Goal: Task Accomplishment & Management: Use online tool/utility

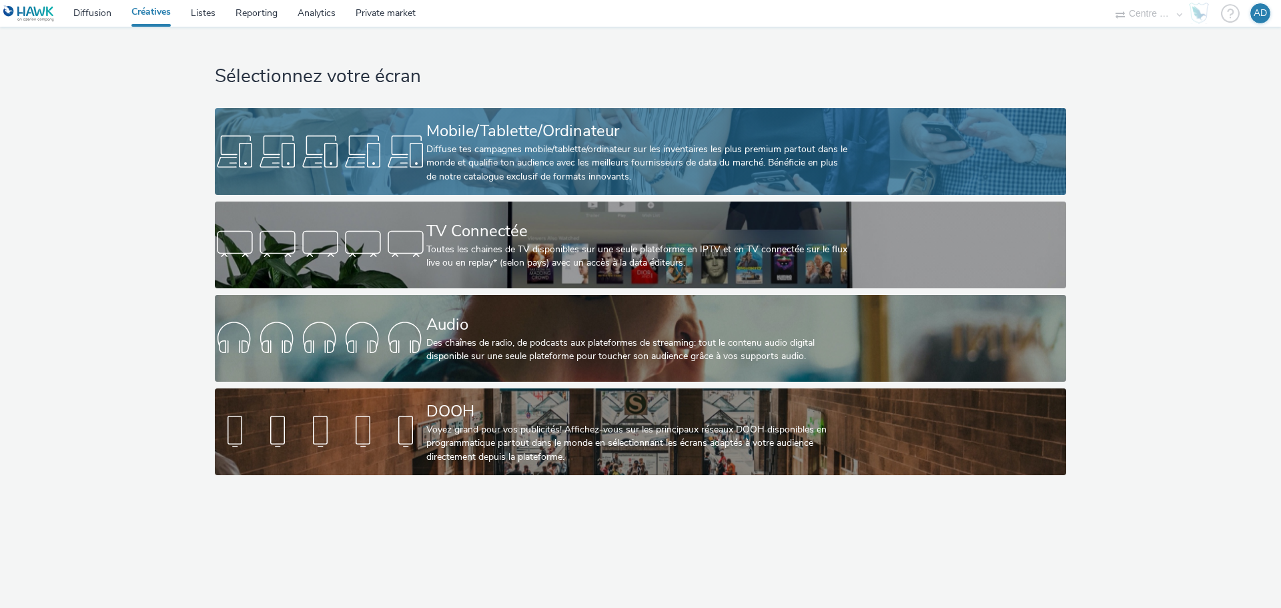
click at [401, 140] on div at bounding box center [320, 151] width 211 height 43
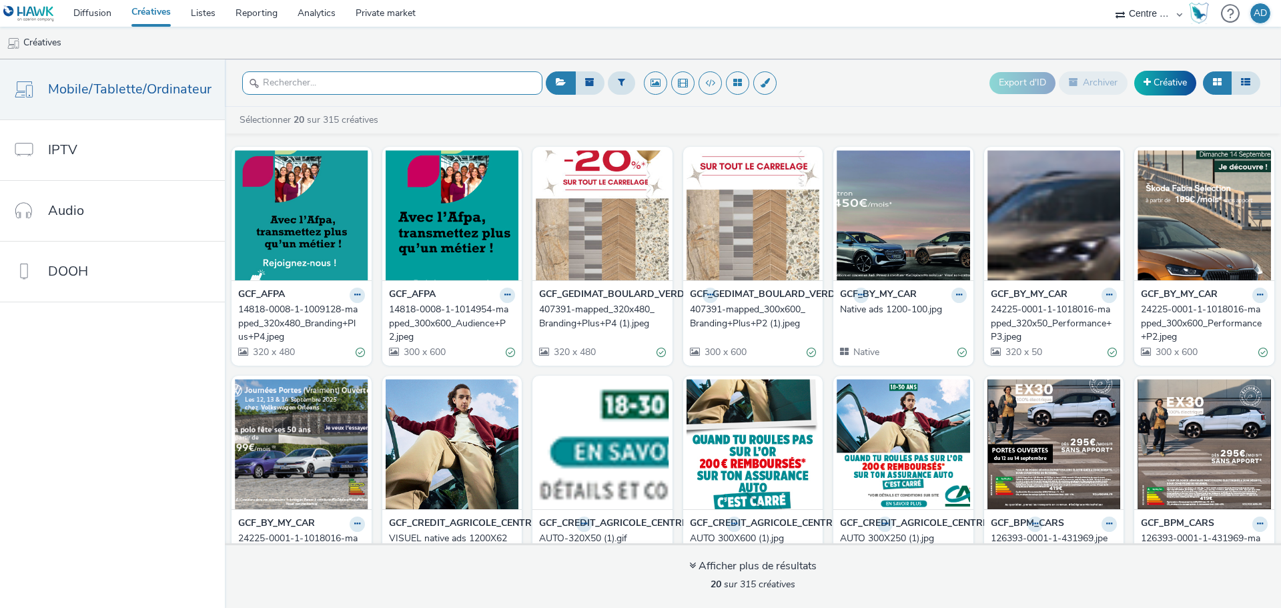
click at [350, 79] on input "text" at bounding box center [392, 82] width 300 height 23
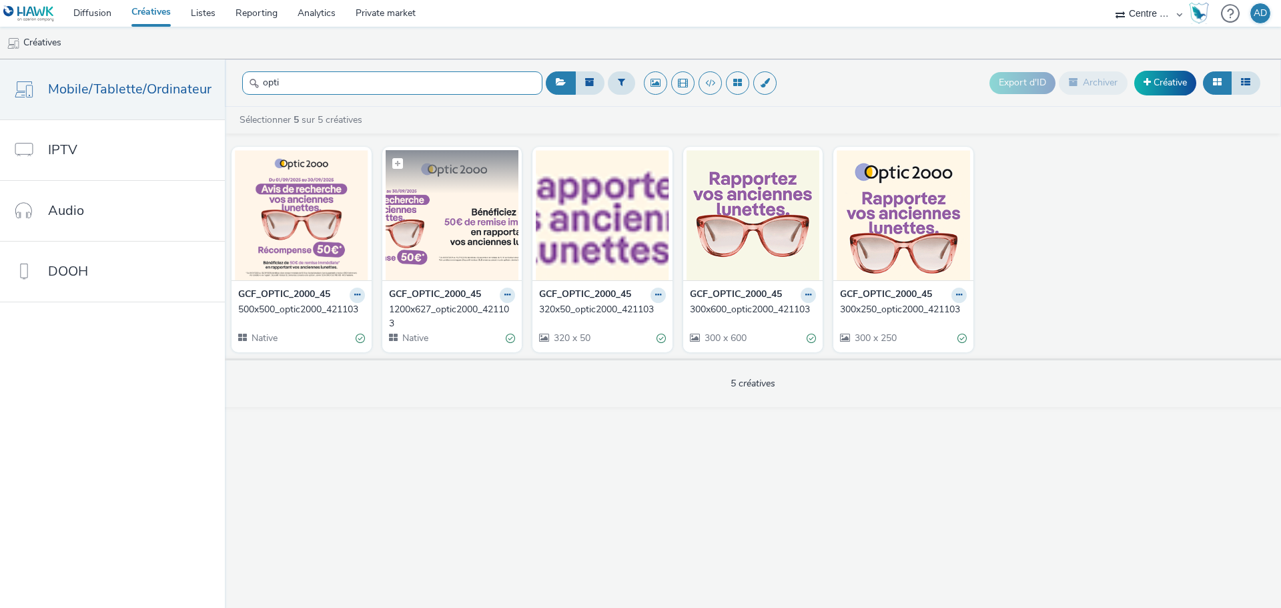
type input "opti"
click at [476, 216] on img at bounding box center [452, 215] width 133 height 130
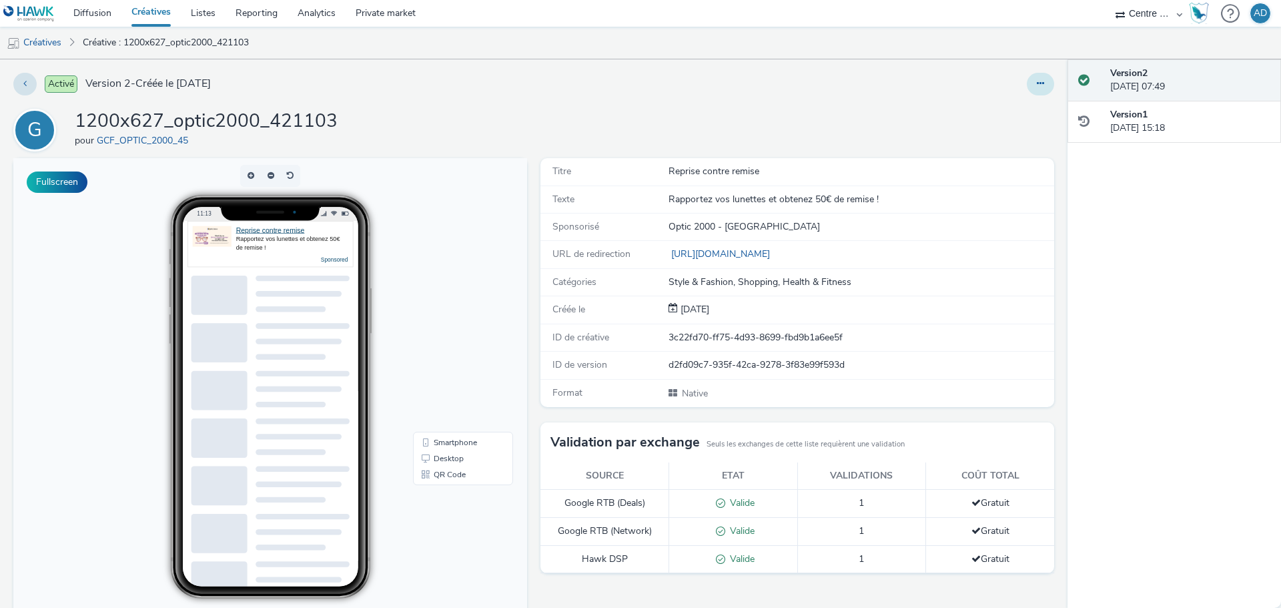
click at [1037, 79] on icon at bounding box center [1040, 83] width 7 height 9
click at [987, 111] on link "Modifier" at bounding box center [1004, 110] width 100 height 27
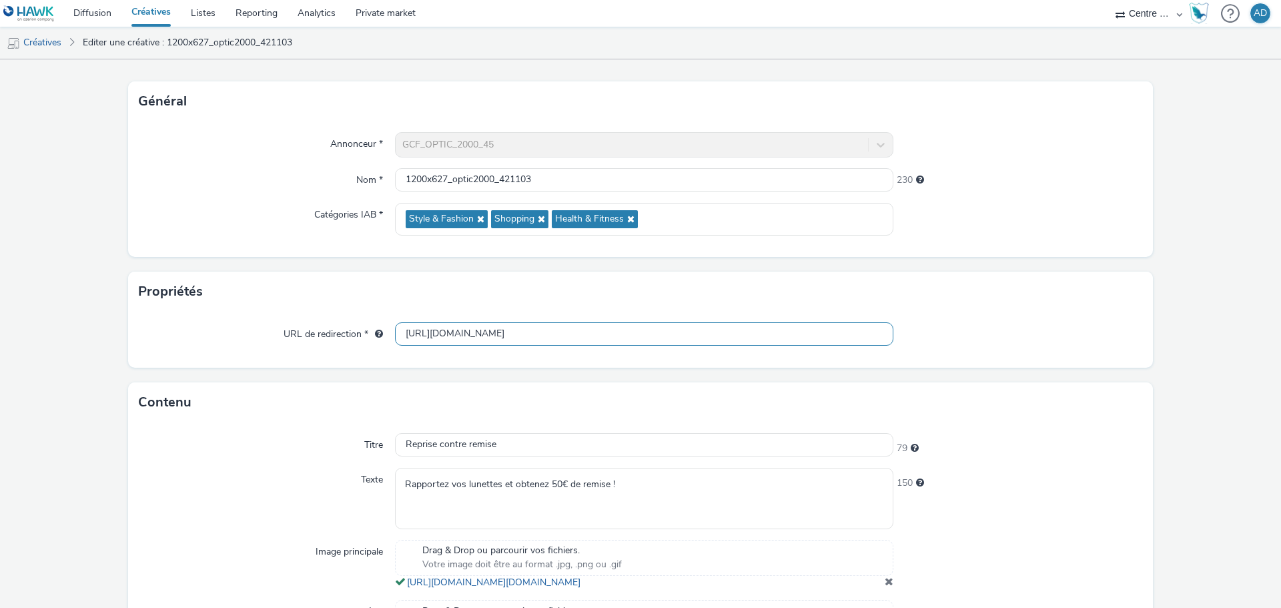
scroll to position [56, 0]
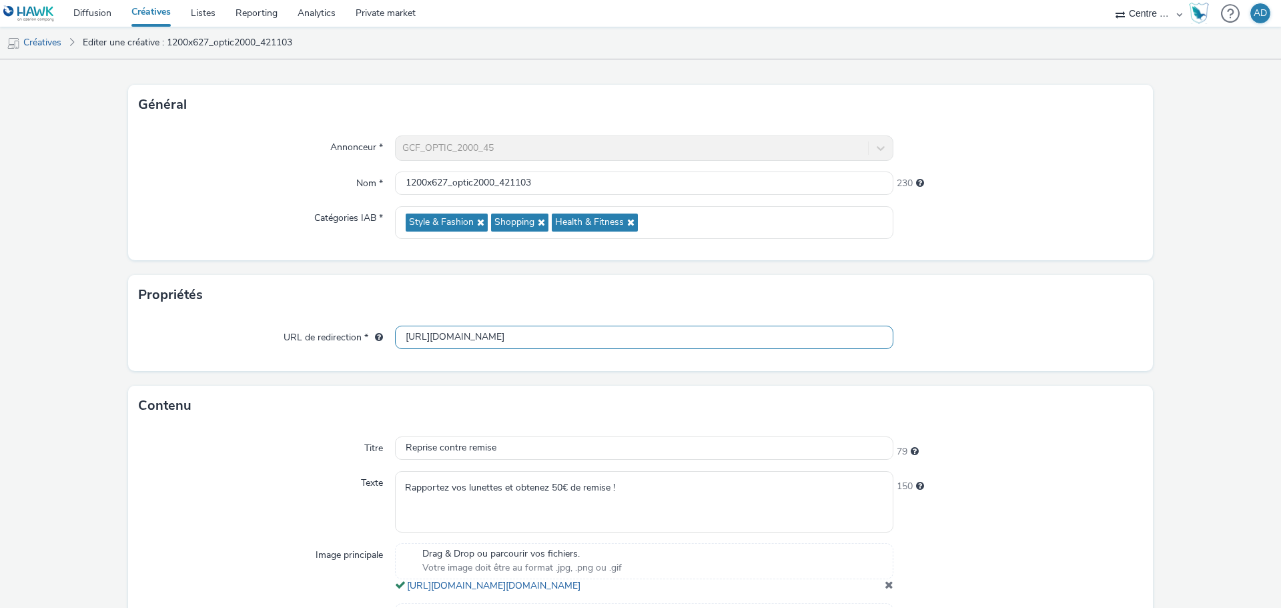
drag, startPoint x: 709, startPoint y: 339, endPoint x: 137, endPoint y: 332, distance: 571.8
click at [139, 332] on div "URL de redirection * [URL][DOMAIN_NAME]" at bounding box center [640, 338] width 1003 height 24
paste input "text"
type input "[URL][DOMAIN_NAME]"
drag, startPoint x: 503, startPoint y: 444, endPoint x: 299, endPoint y: 451, distance: 204.3
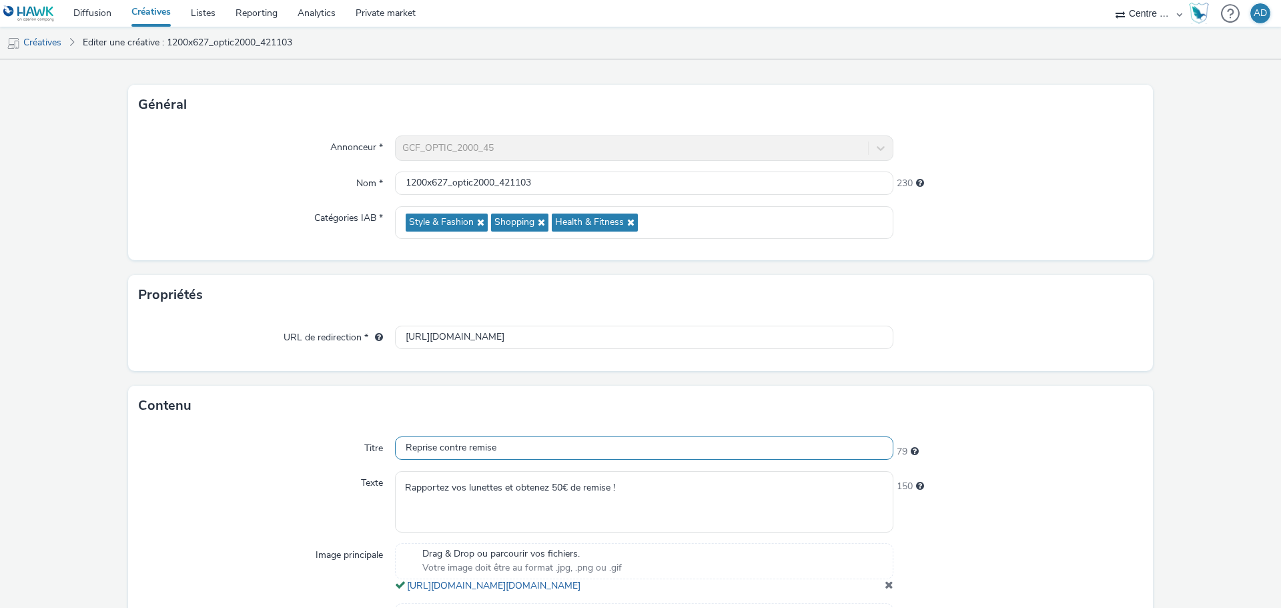
click at [302, 451] on div "Titre Reprise contre remise 79" at bounding box center [640, 448] width 1003 height 24
paste input "apportez vos anciennes lunettes"
type input "Rapportez vos anciennes lunettes"
click at [685, 507] on textarea "Rapportez vos lunettes et obtenez 50€ de remise !" at bounding box center [644, 501] width 498 height 61
drag, startPoint x: 676, startPoint y: 495, endPoint x: 103, endPoint y: 498, distance: 573.8
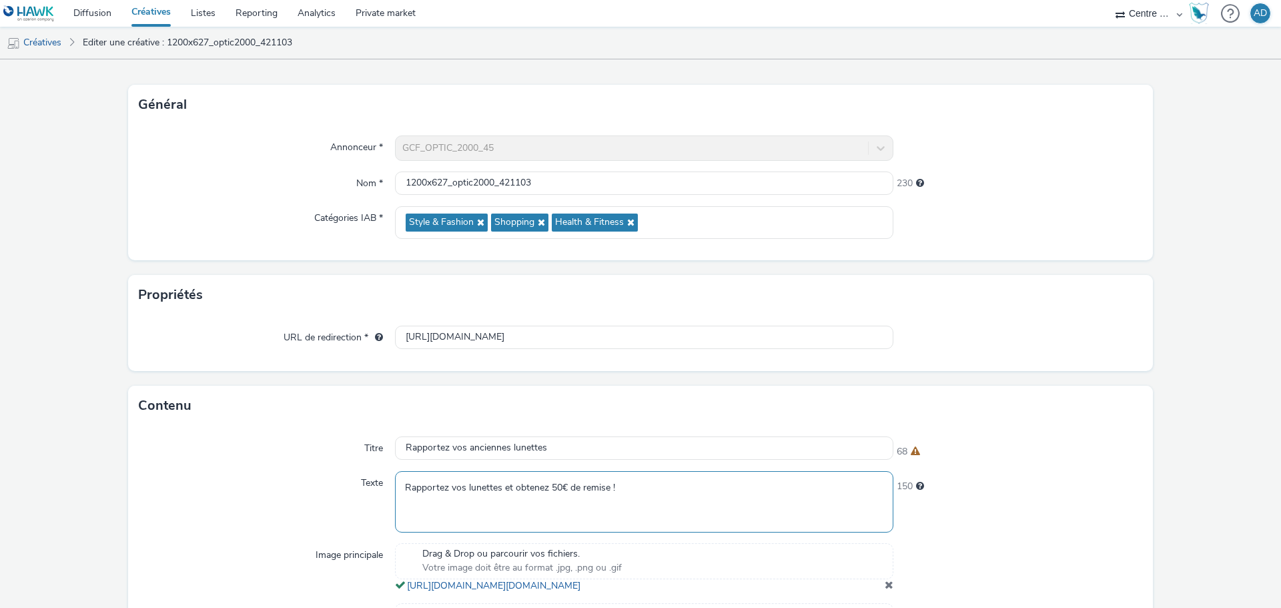
click at [103, 498] on form "Editer une créative Général Annonceur * GCF_OPTIC_2000_45 Nom * 1200x627_optic2…" at bounding box center [640, 432] width 1281 height 858
paste textarea "bénéficiez de 50€ de remise immédiate !"
click at [407, 487] on textarea "bénéficiez de 50€ de remise immédiate !" at bounding box center [644, 501] width 498 height 61
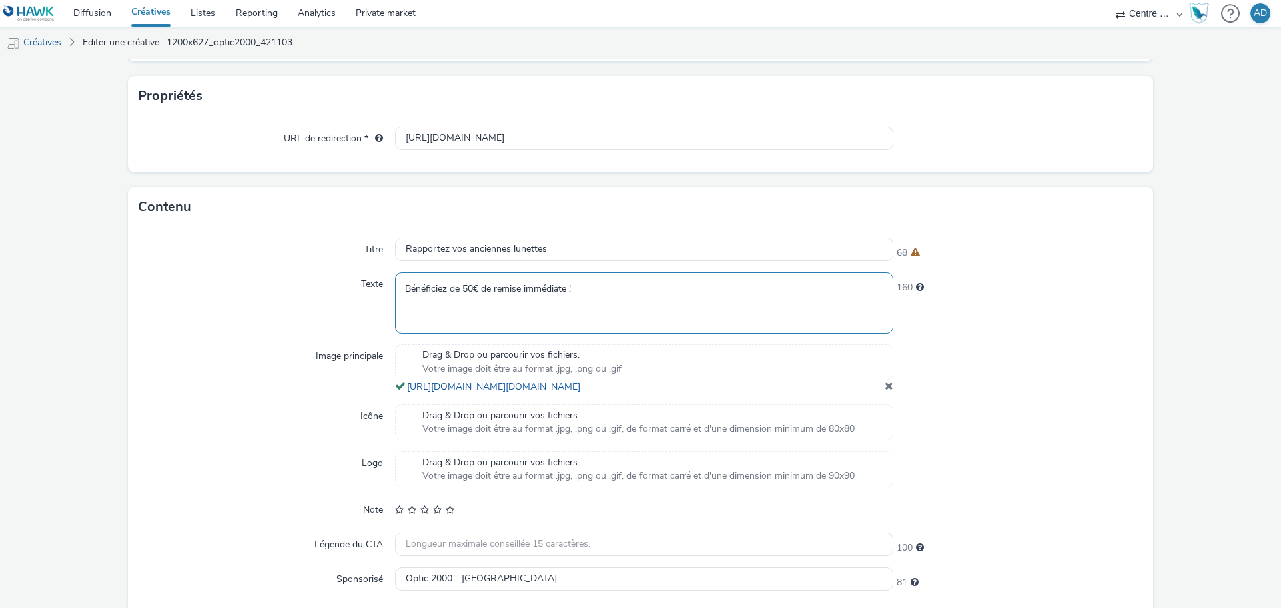
scroll to position [256, 0]
type textarea "Bénéficiez de 50€ de remise immédiate !"
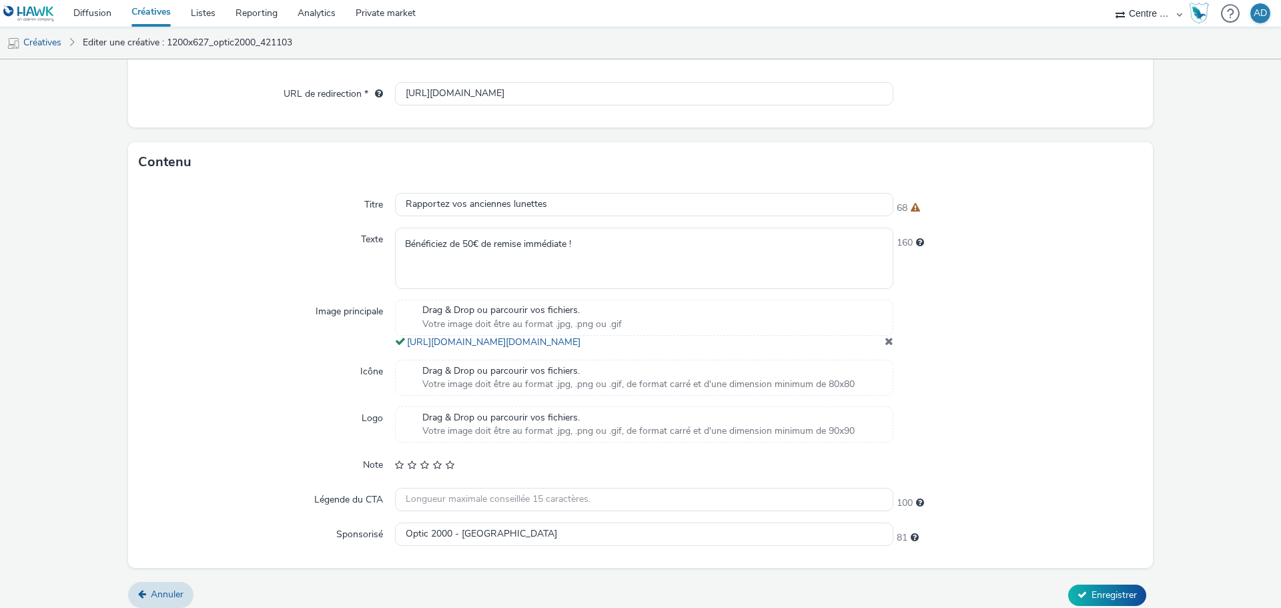
scroll to position [323, 0]
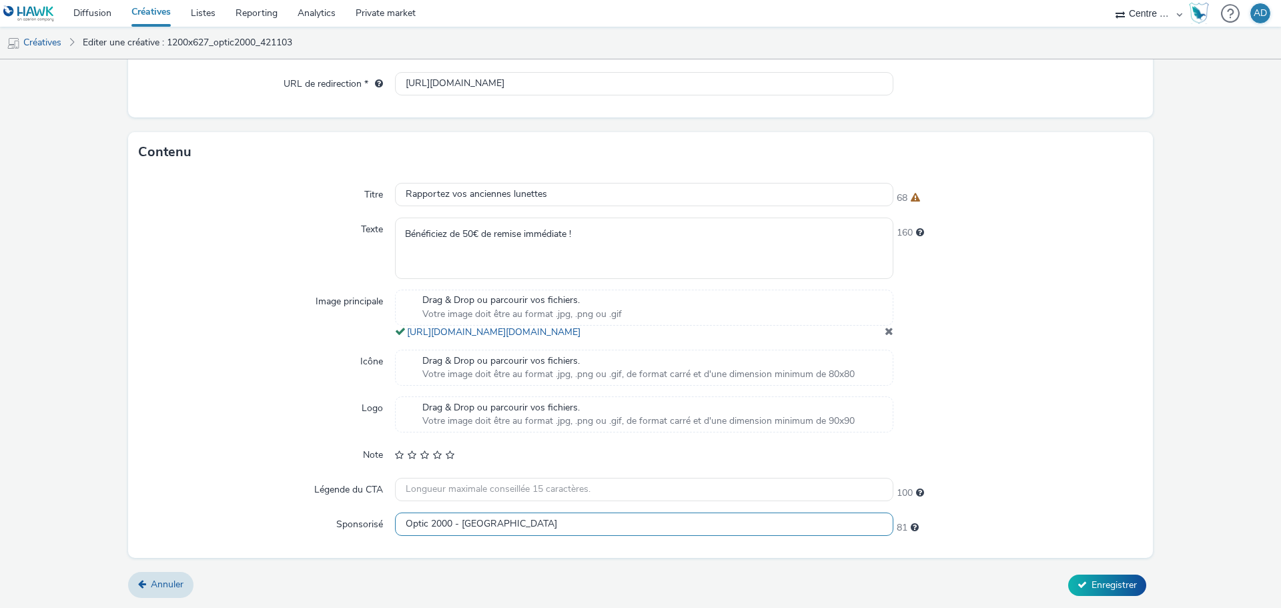
drag, startPoint x: 501, startPoint y: 530, endPoint x: 217, endPoint y: 523, distance: 284.3
click at [217, 523] on div "Sponsorisé Optic 2000 - [GEOGRAPHIC_DATA] 81" at bounding box center [640, 524] width 1003 height 24
paste input "text"
type input "Optic 2000 [GEOGRAPHIC_DATA]"
click at [1128, 416] on div at bounding box center [1018, 414] width 250 height 36
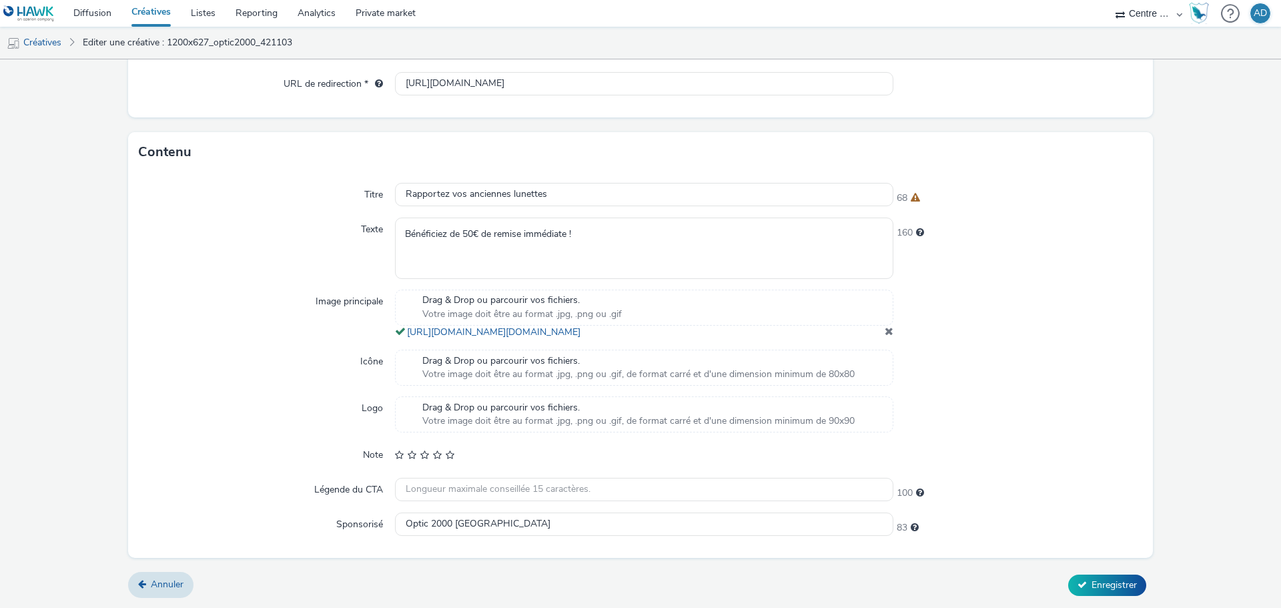
click at [885, 331] on span at bounding box center [889, 331] width 9 height 11
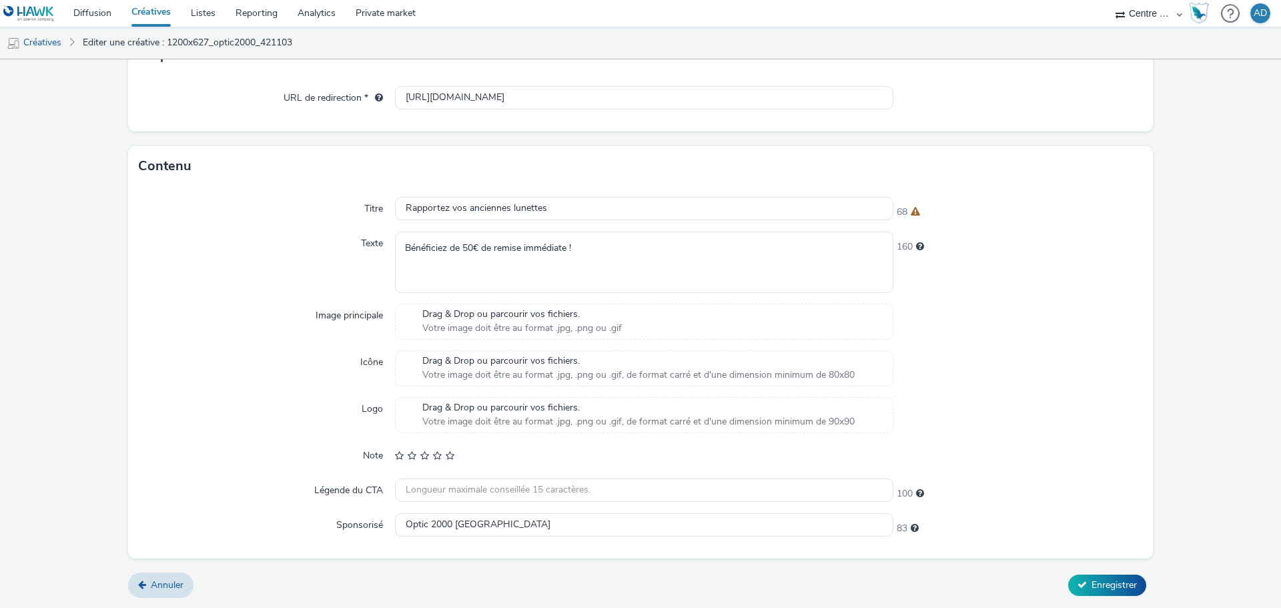
click at [475, 319] on span "Drag & Drop ou parcourir vos fichiers." at bounding box center [521, 314] width 199 height 13
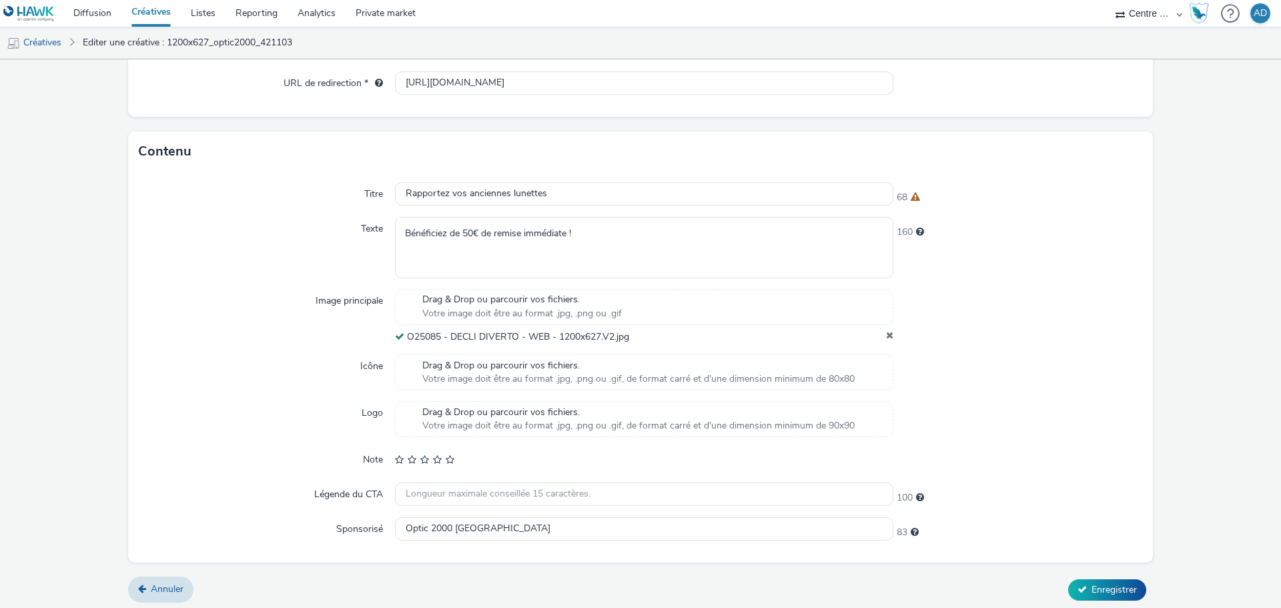
scroll to position [315, 0]
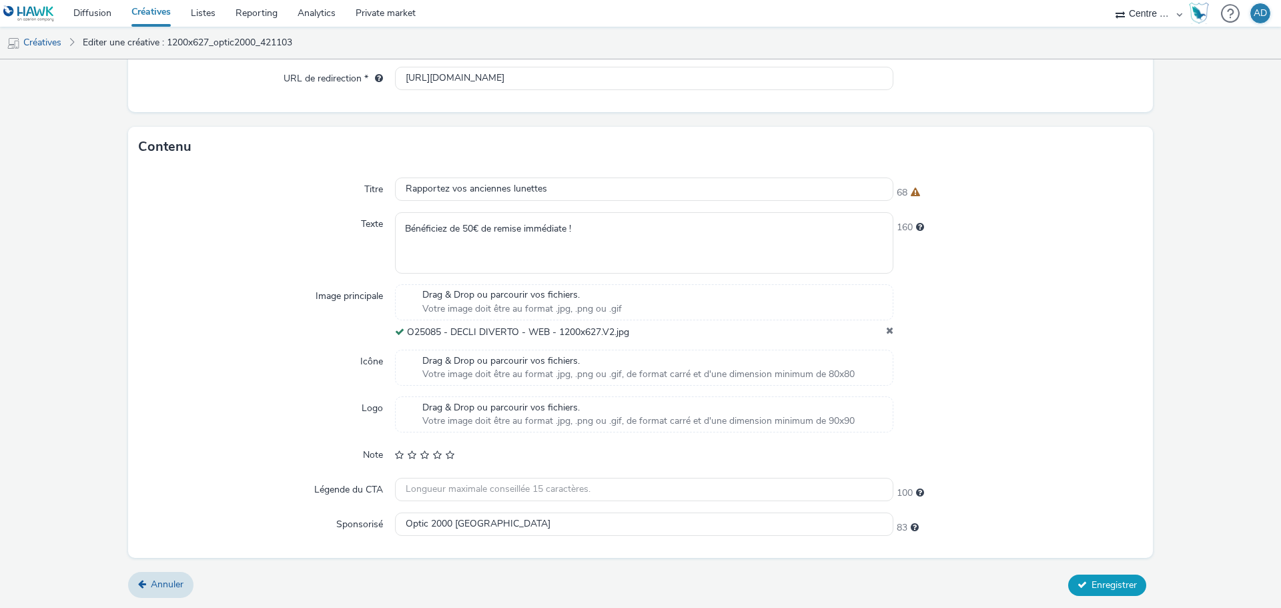
click at [1122, 578] on span "Enregistrer" at bounding box center [1113, 584] width 45 height 13
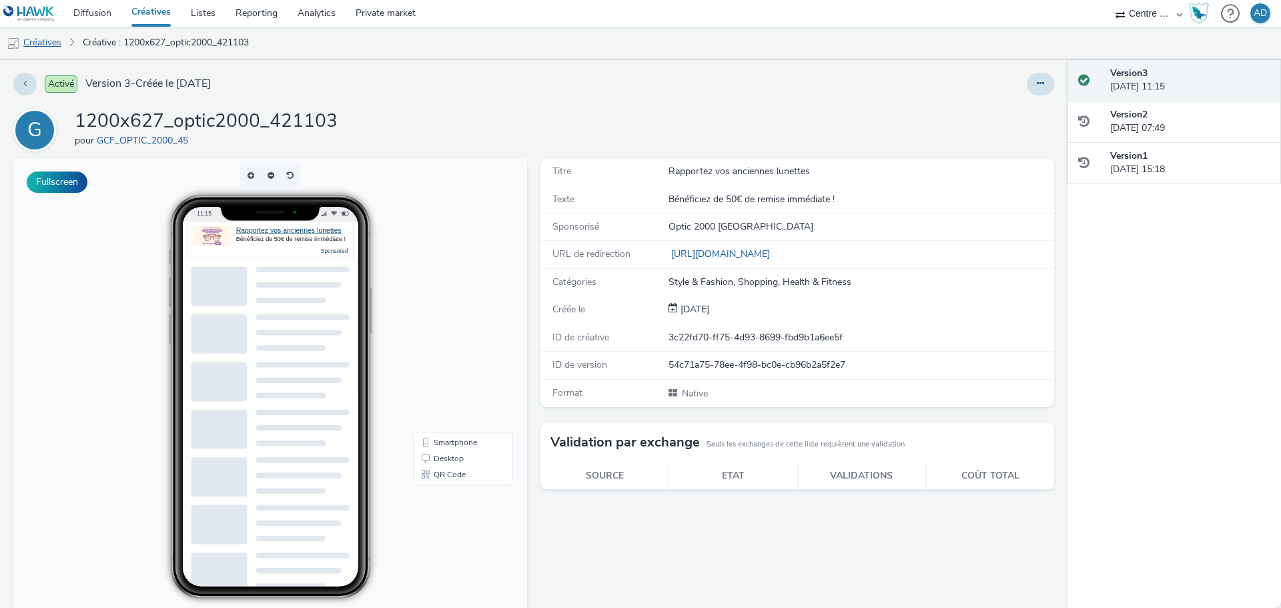
click at [53, 43] on link "Créatives" at bounding box center [34, 43] width 68 height 32
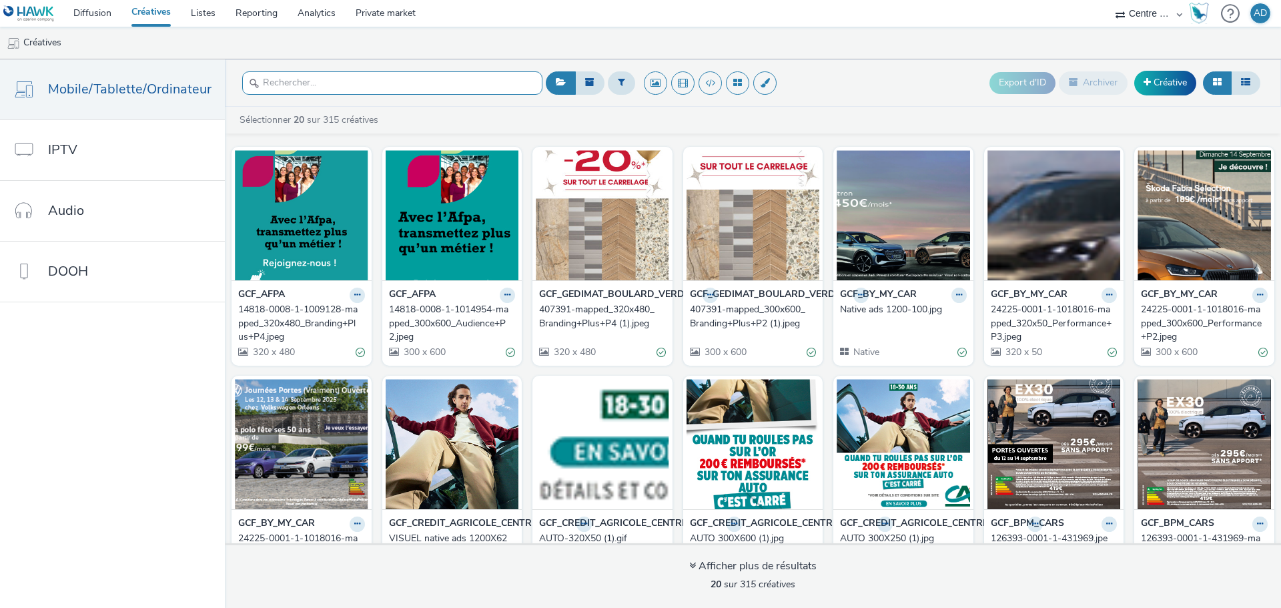
click at [386, 80] on input "text" at bounding box center [392, 82] width 300 height 23
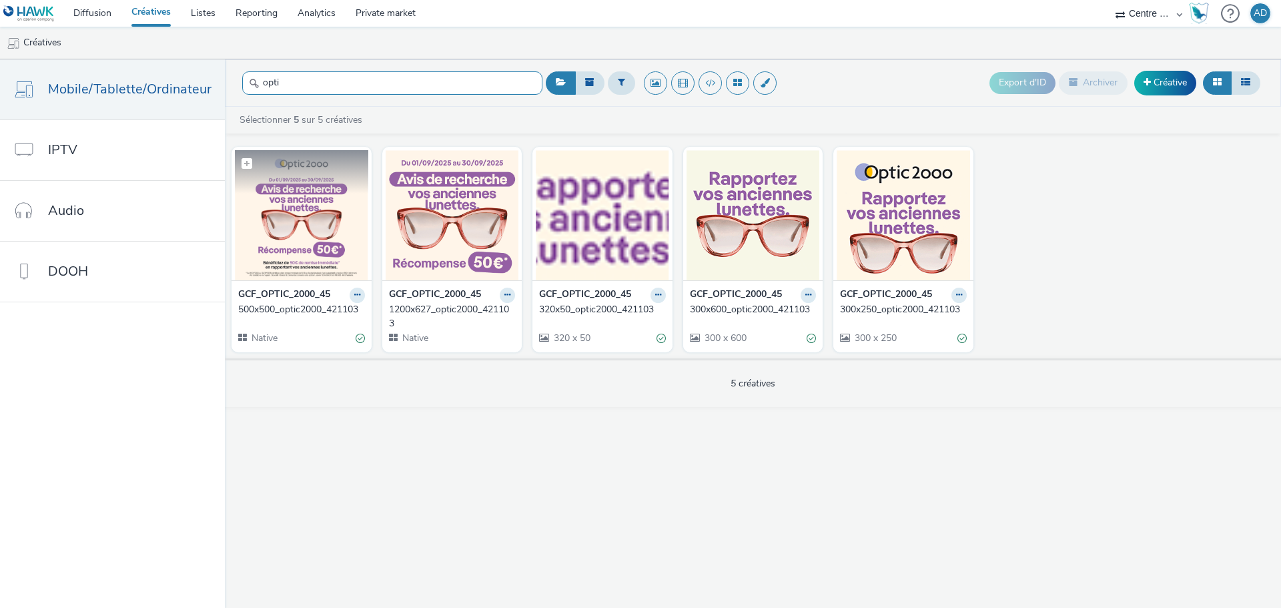
type input "opti"
click at [297, 201] on img at bounding box center [301, 215] width 133 height 130
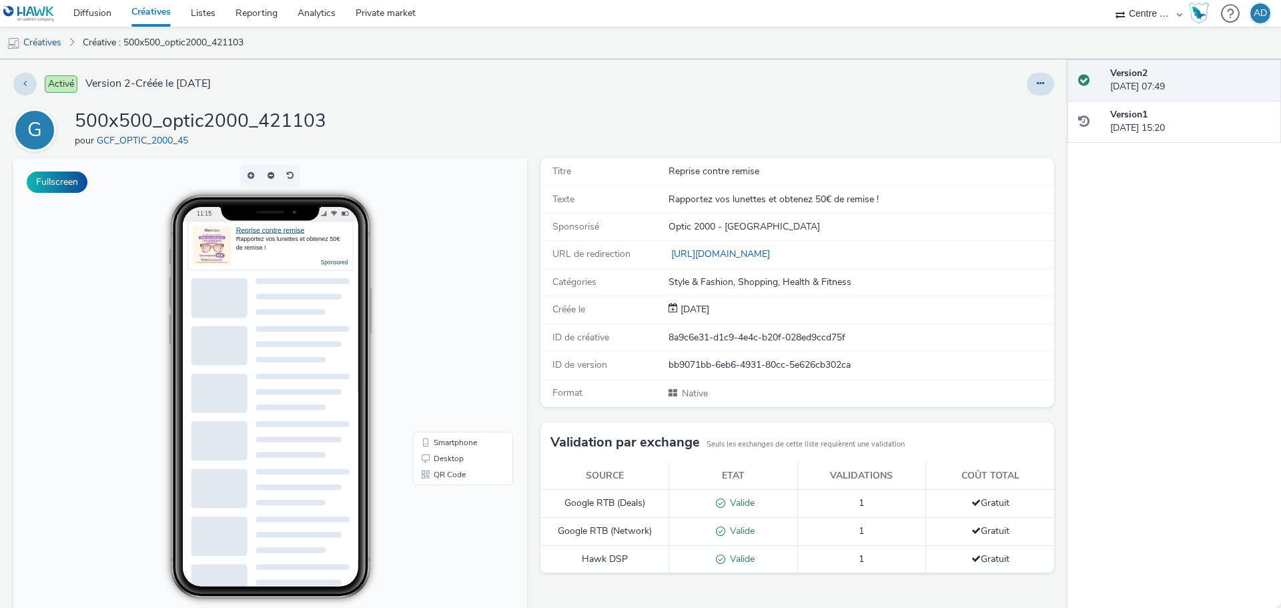
drag, startPoint x: 23, startPoint y: 508, endPoint x: 44, endPoint y: 332, distance: 176.7
click at [44, 332] on body "11:15 Reprise contre remise Rapportez vos lunettes et obtenez 50€ de remise ! S…" at bounding box center [270, 431] width 514 height 547
click at [1037, 82] on icon at bounding box center [1040, 83] width 7 height 9
click at [133, 350] on div "11:15 Reprise contre remise Rapportez vos lunettes et obtenez 50€ de remise ! S…" at bounding box center [270, 397] width 275 height 404
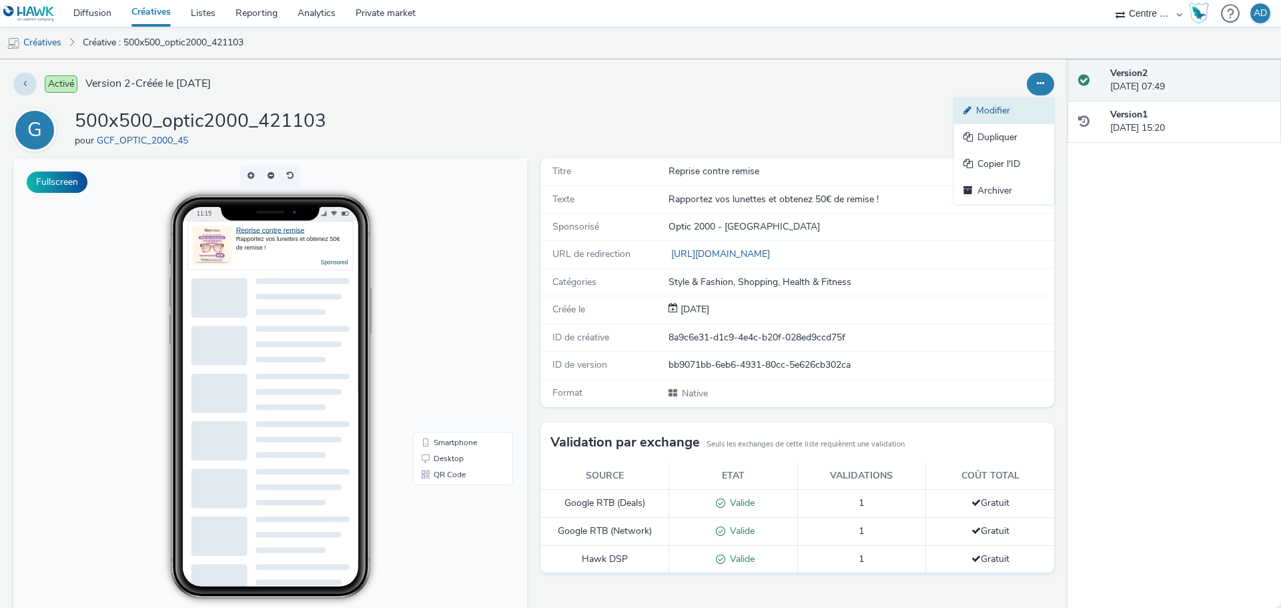
click at [983, 110] on link "Modifier" at bounding box center [1004, 110] width 100 height 27
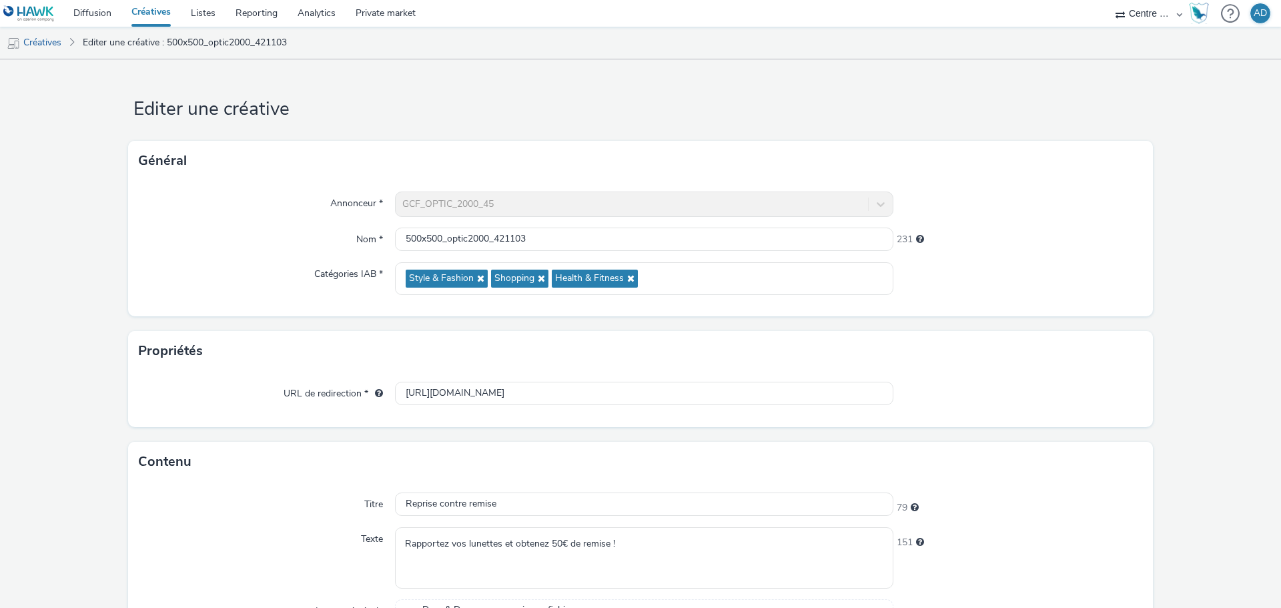
click at [592, 411] on div "URL de redirection * [URL][DOMAIN_NAME]" at bounding box center [640, 399] width 1025 height 56
drag, startPoint x: 519, startPoint y: 397, endPoint x: 859, endPoint y: 390, distance: 340.3
click at [859, 390] on input "[URL][DOMAIN_NAME]" at bounding box center [644, 393] width 498 height 23
type input "[URL][DOMAIN_NAME]"
click at [1018, 394] on div at bounding box center [1018, 394] width 250 height 24
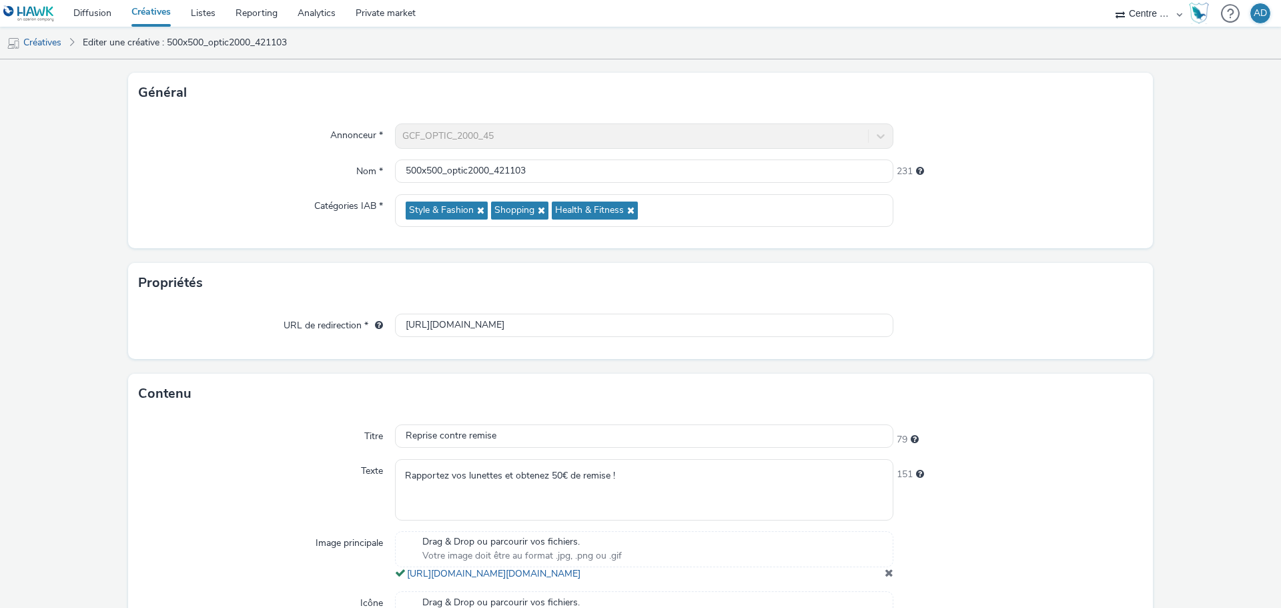
scroll to position [133, 0]
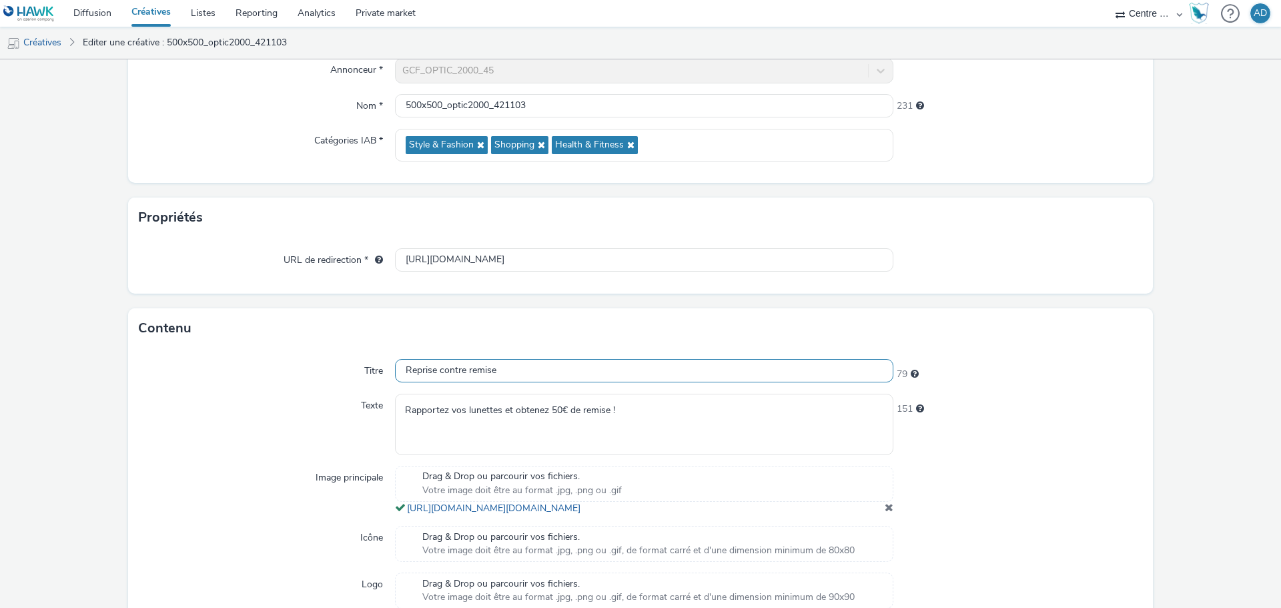
drag, startPoint x: 322, startPoint y: 370, endPoint x: 101, endPoint y: 374, distance: 220.9
click at [101, 374] on form "Editer une créative Général Annonceur * GCF_OPTIC_2000_45 Nom * 500x500_optic20…" at bounding box center [640, 355] width 1281 height 858
paste input "apportez vos anciennes lunettes"
type input "Rapportez vos anciennes lunettes"
drag, startPoint x: 630, startPoint y: 418, endPoint x: 198, endPoint y: 418, distance: 432.3
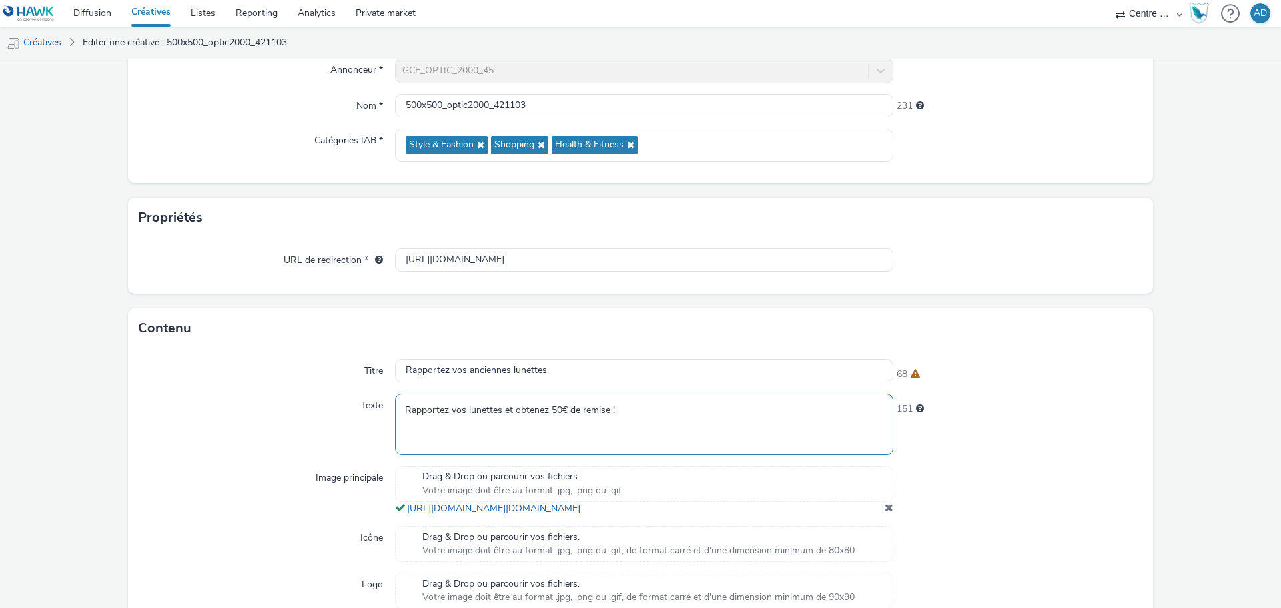
click at [198, 418] on div "Texte Rapportez vos lunettes et obtenez 50€ de remise ! 151" at bounding box center [640, 424] width 1003 height 61
paste textarea "bénéficiez de 50€ de remise immédiate !"
click at [406, 408] on textarea "bénéficiez de 50€ de remise immédiate !" at bounding box center [644, 424] width 498 height 61
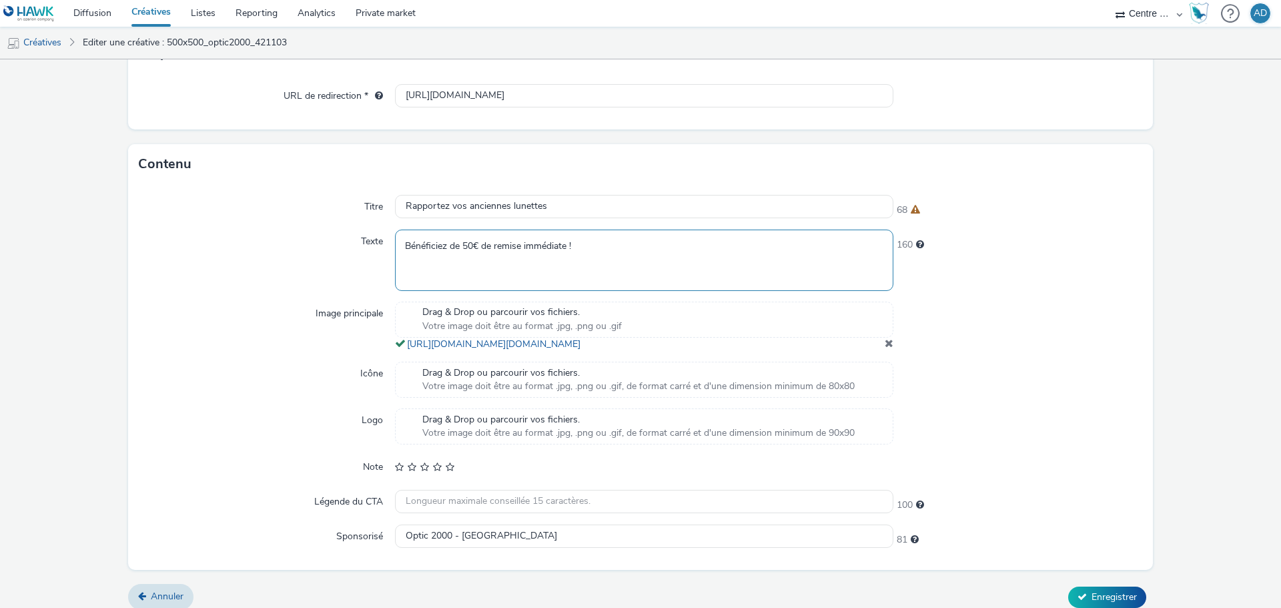
scroll to position [323, 0]
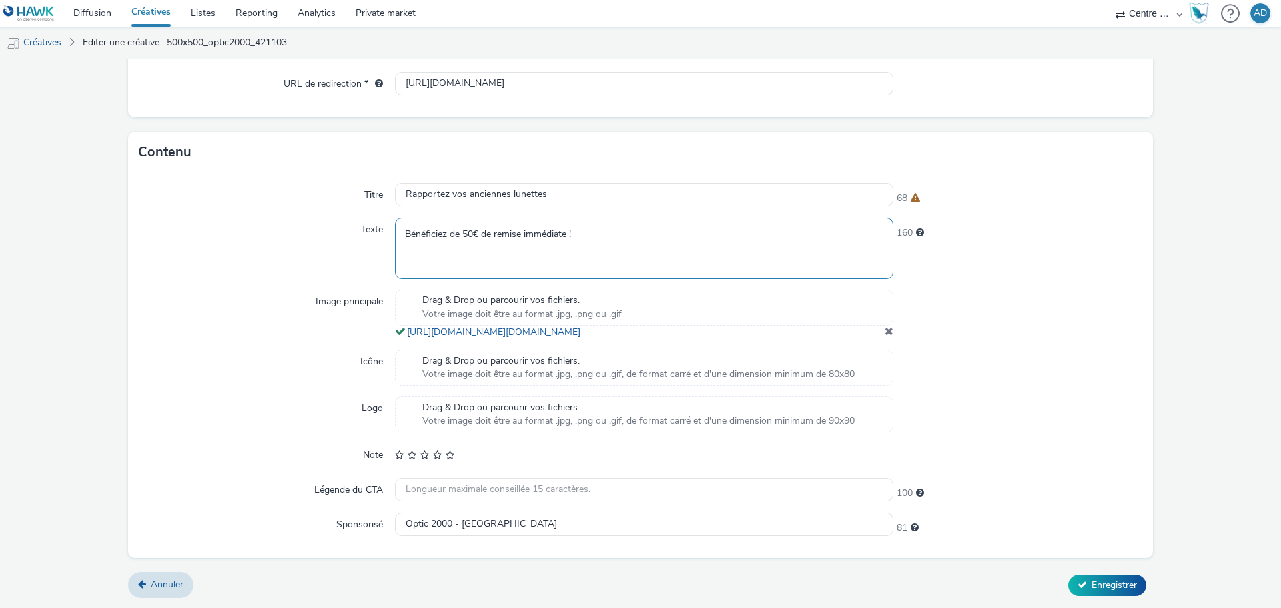
type textarea "Bénéficiez de 50€ de remise immédiate !"
drag, startPoint x: 506, startPoint y: 521, endPoint x: 137, endPoint y: 518, distance: 369.0
click at [137, 518] on div "Titre Rapportez vos anciennes lunettes 68 Texte Bénéficiez de 50€ de remise imm…" at bounding box center [640, 365] width 1025 height 386
paste input "text"
type input "Optic 2000 [GEOGRAPHIC_DATA]"
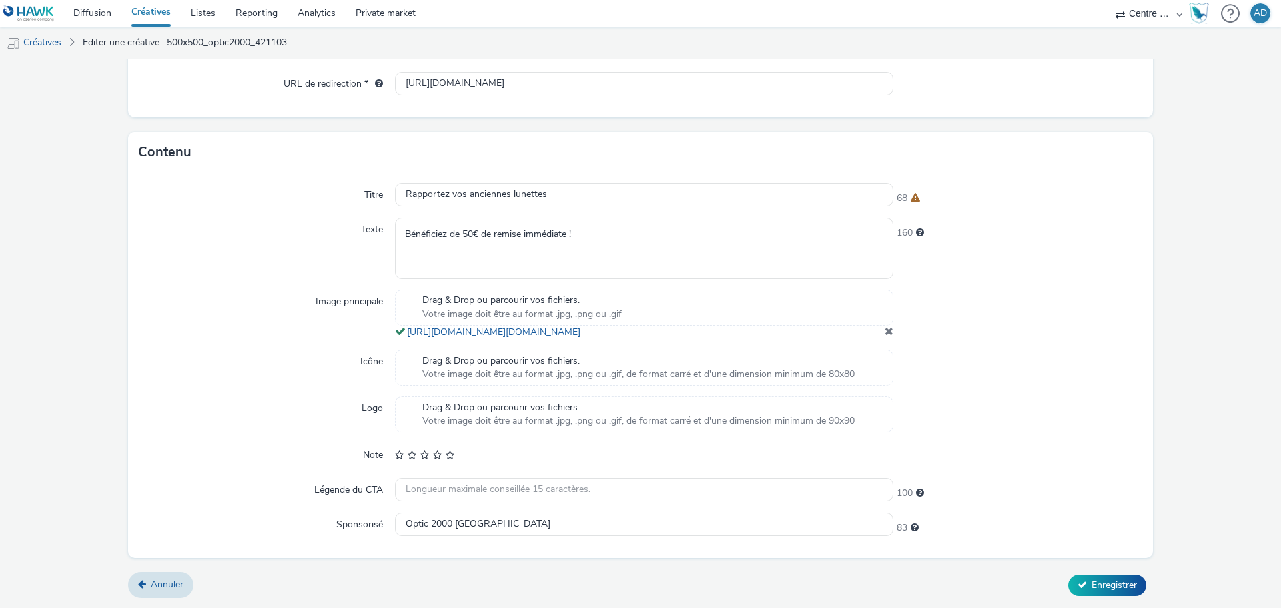
click at [885, 332] on span at bounding box center [889, 331] width 9 height 11
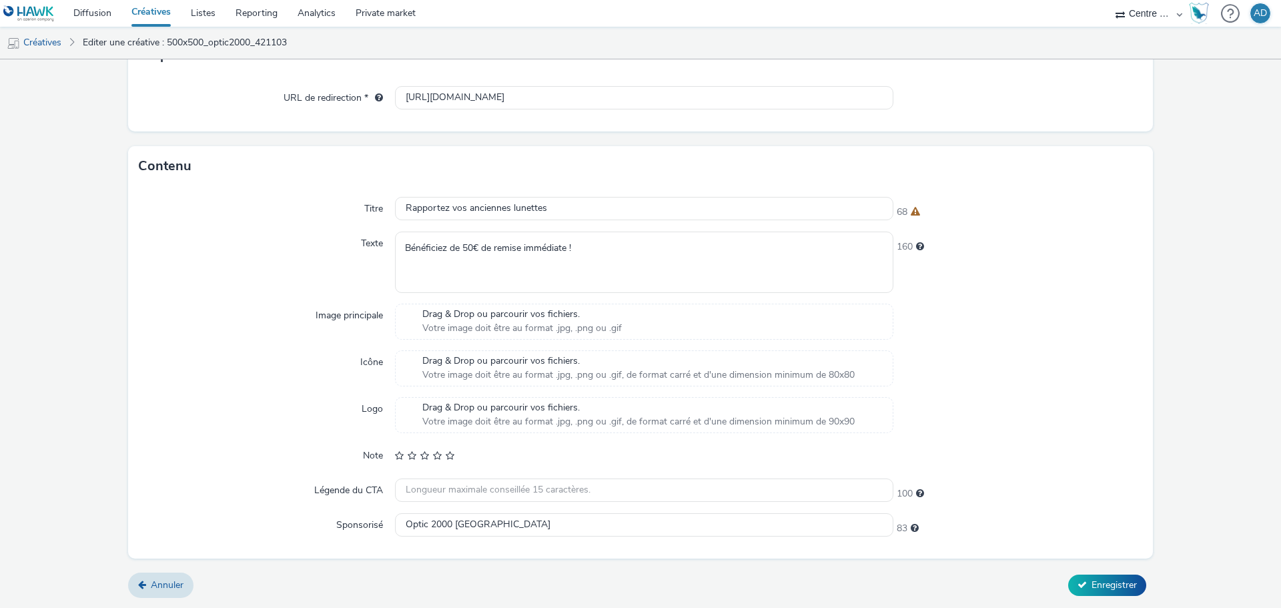
scroll to position [296, 0]
click at [636, 333] on div "Drag & Drop ou parcourir vos fichiers. Votre image doit être au format .jpg, .p…" at bounding box center [644, 322] width 498 height 36
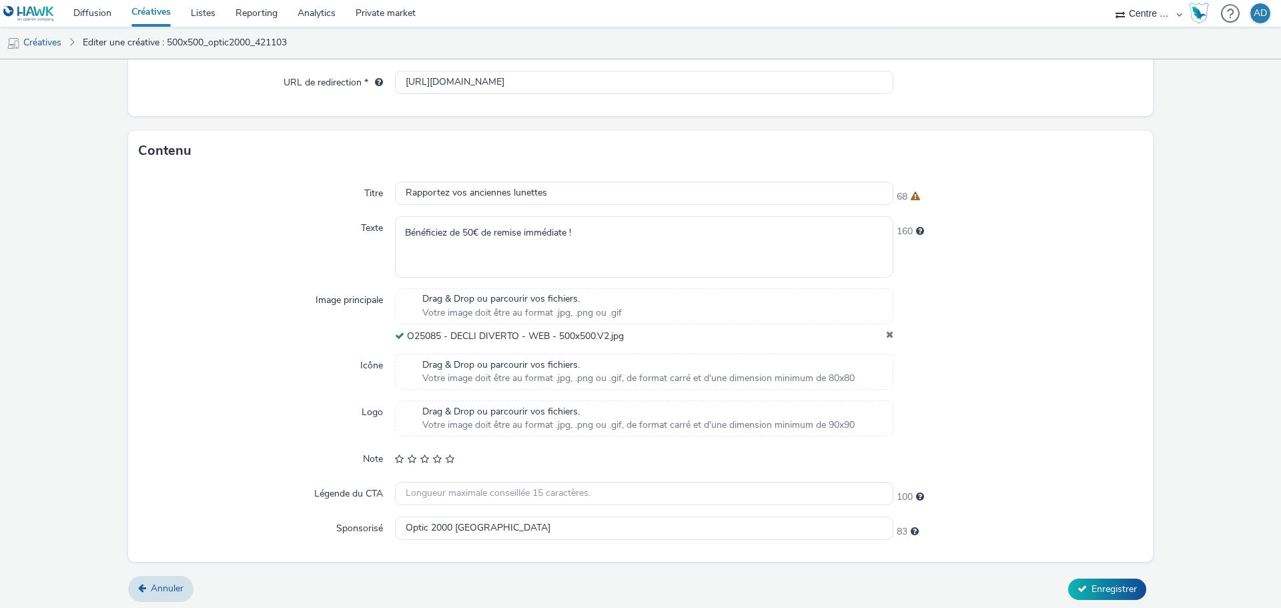
scroll to position [315, 0]
click at [1107, 582] on span "Enregistrer" at bounding box center [1113, 584] width 45 height 13
